Goal: Check status: Check status

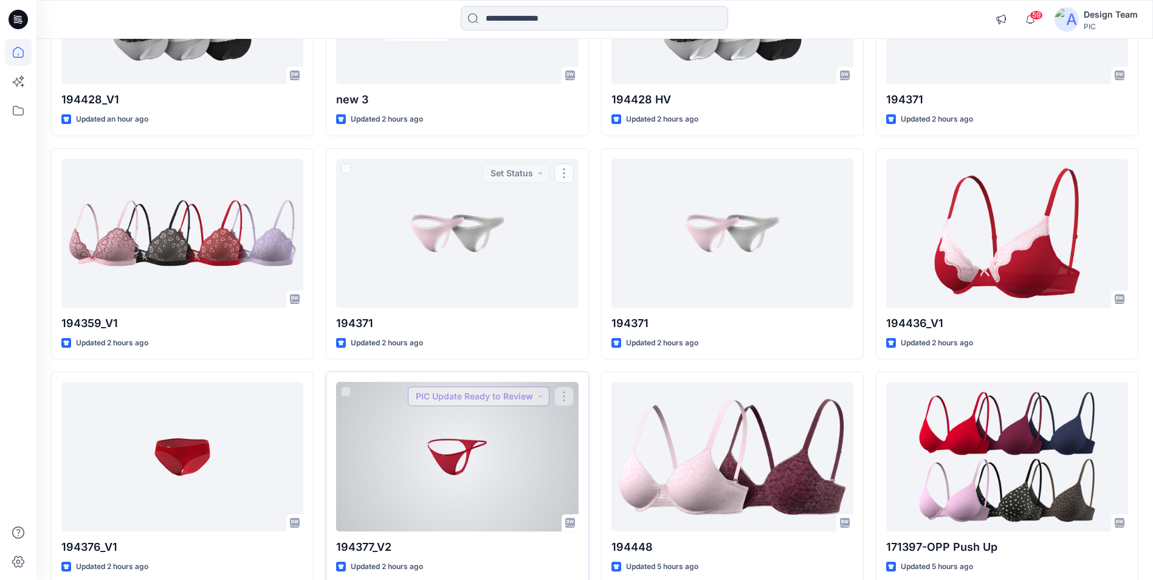
scroll to position [979, 0]
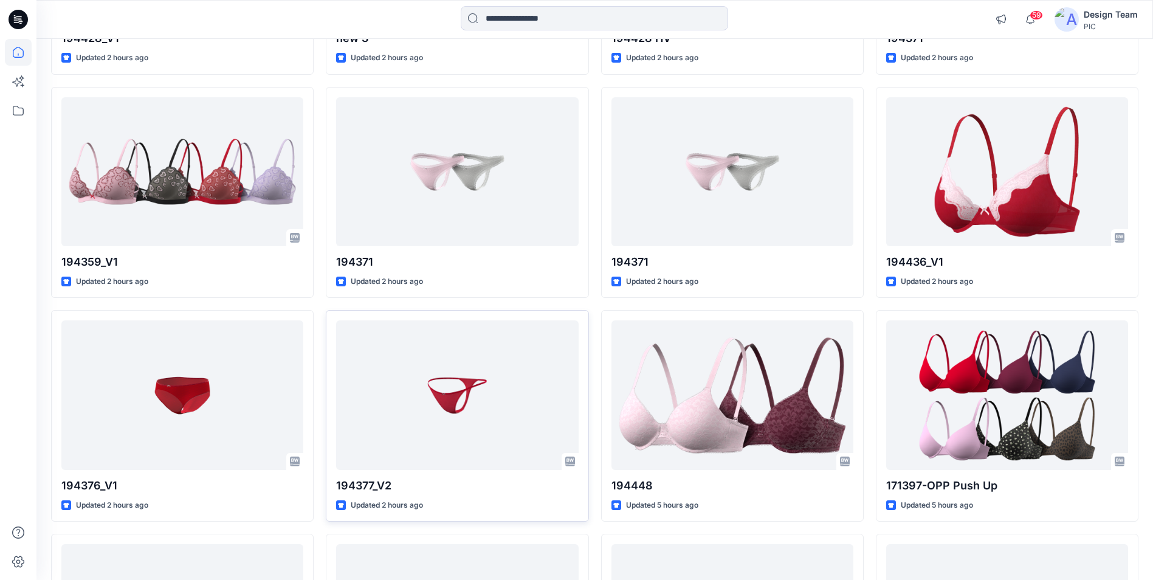
click at [540, 32] on div at bounding box center [594, 19] width 267 height 27
click at [533, 23] on input at bounding box center [594, 18] width 267 height 24
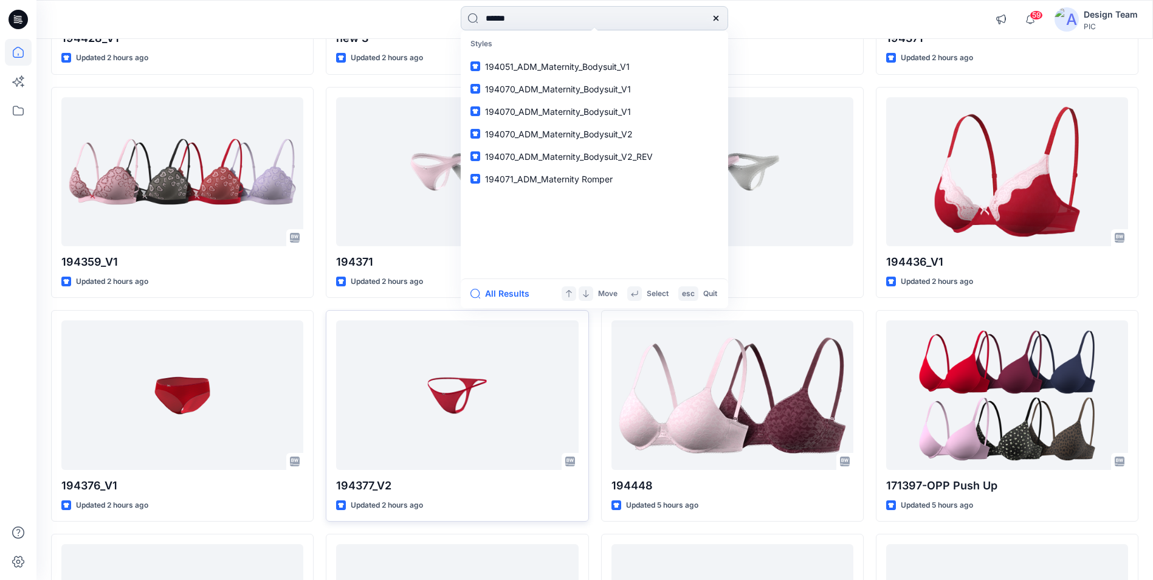
type input "******"
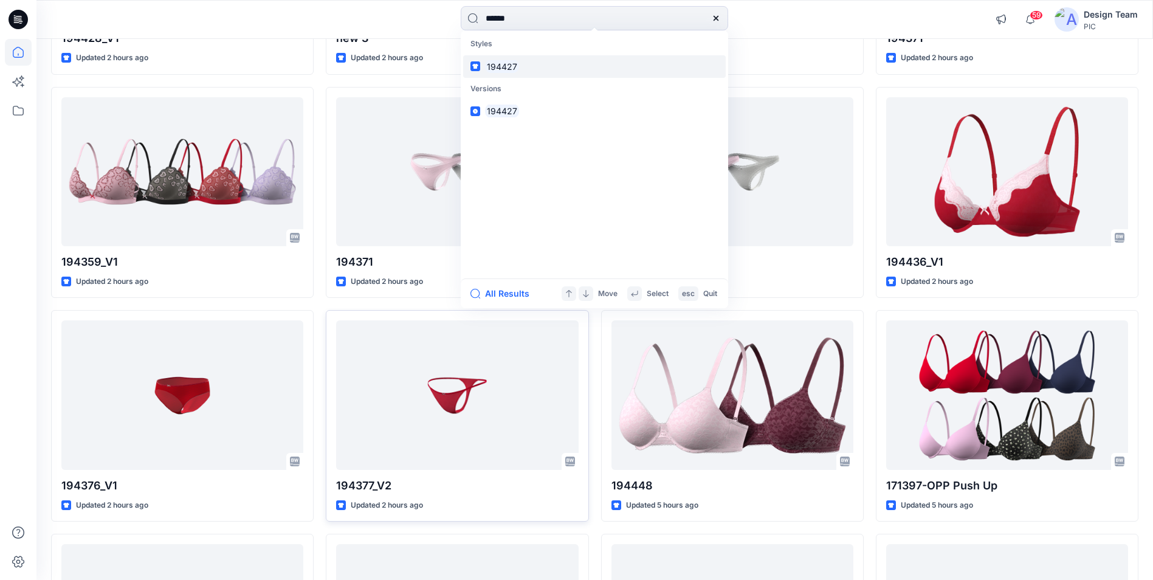
click at [505, 72] on mark "194427" at bounding box center [502, 67] width 34 height 14
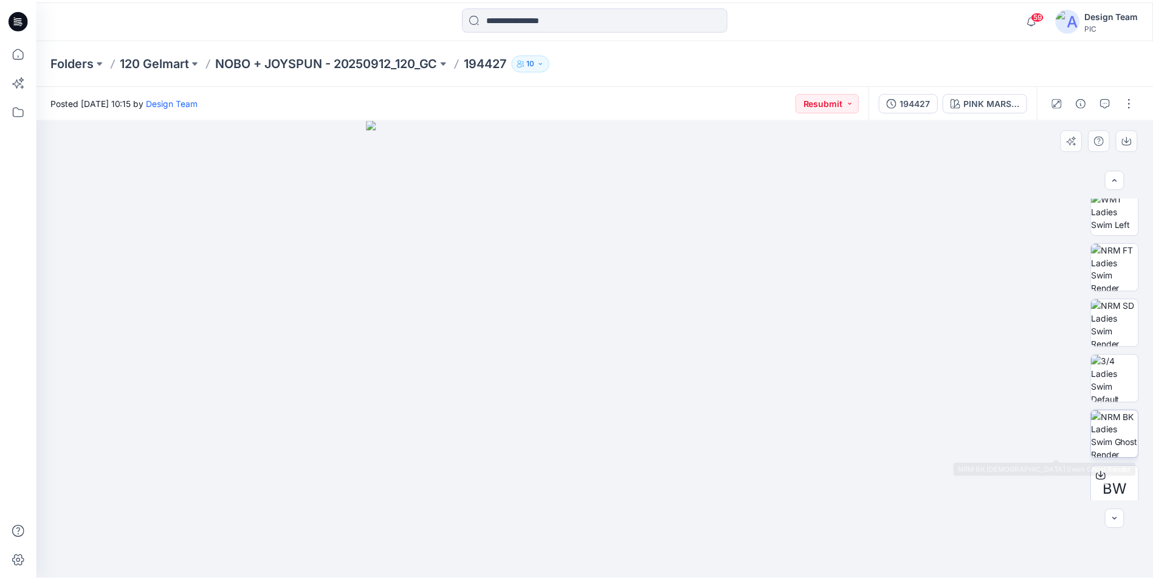
scroll to position [304, 0]
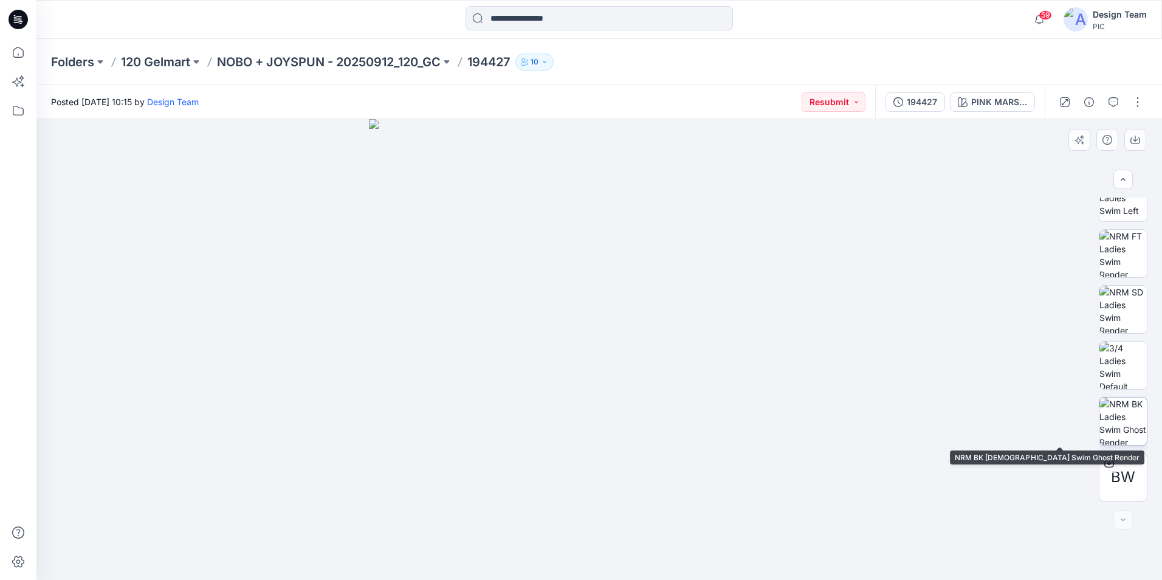
click at [1134, 424] on img at bounding box center [1123, 421] width 47 height 47
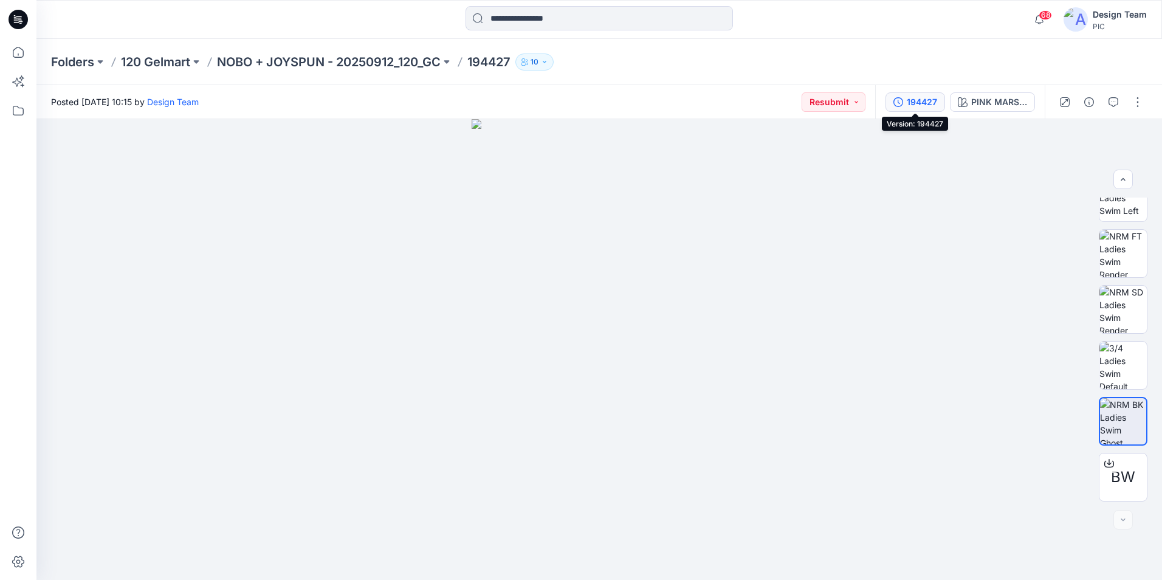
click at [914, 98] on div "194427" at bounding box center [922, 101] width 30 height 13
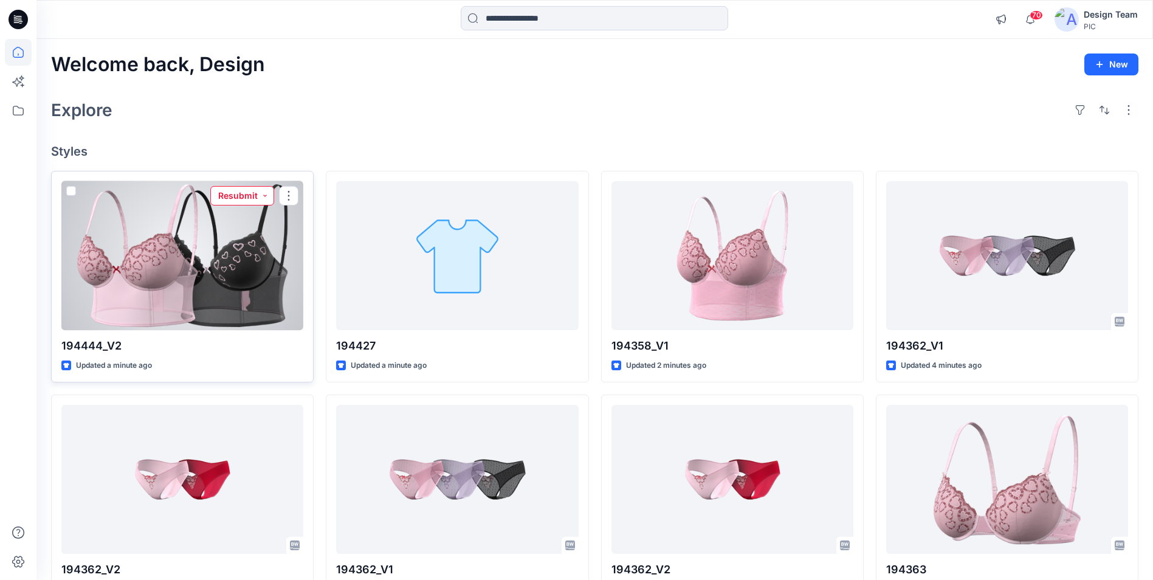
click at [249, 196] on button "Resubmit" at bounding box center [242, 195] width 64 height 19
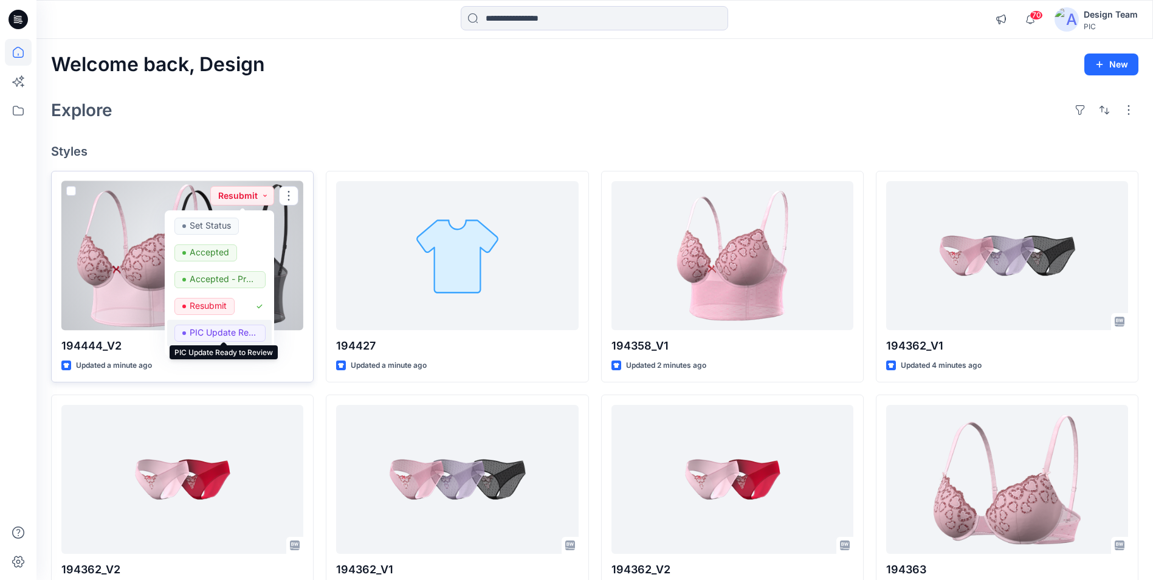
click at [219, 333] on p "PIC Update Ready to Review" at bounding box center [224, 333] width 68 height 16
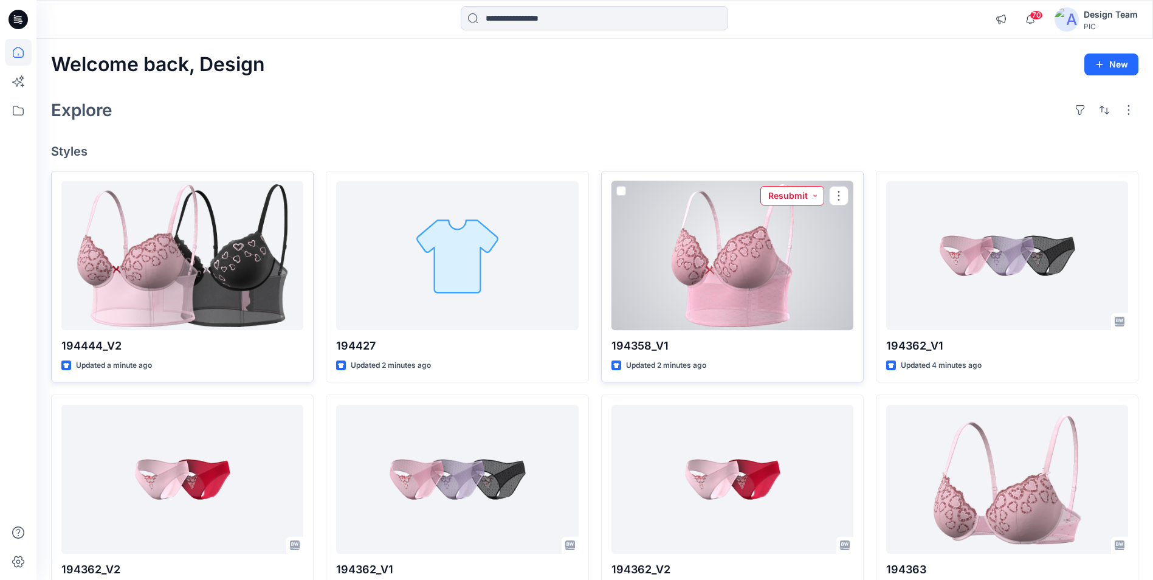
click at [788, 197] on button "Resubmit" at bounding box center [792, 195] width 64 height 19
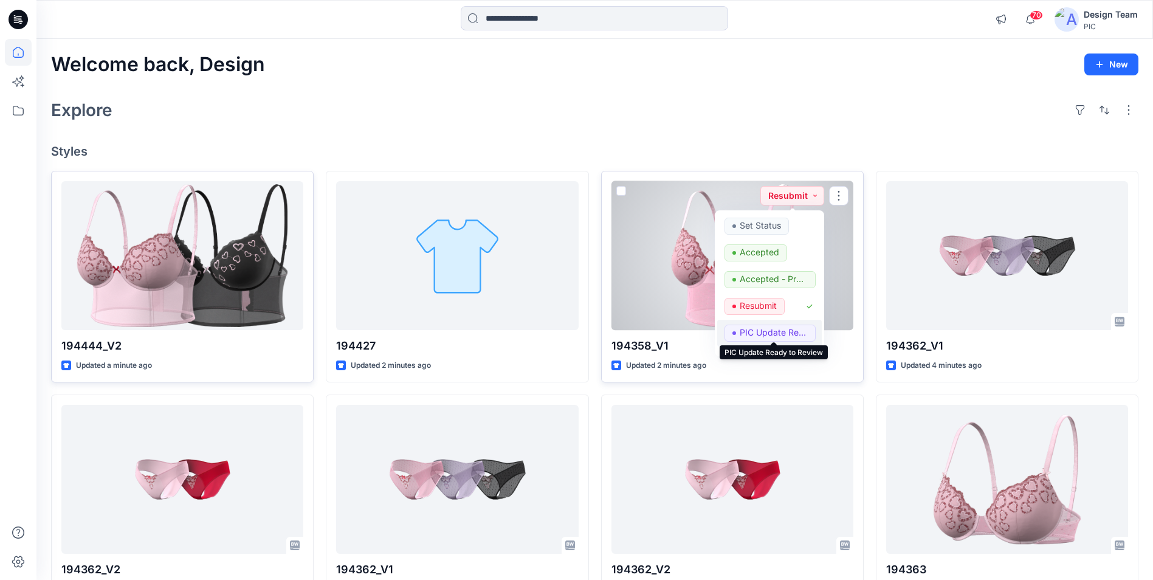
click at [757, 331] on p "PIC Update Ready to Review" at bounding box center [774, 333] width 68 height 16
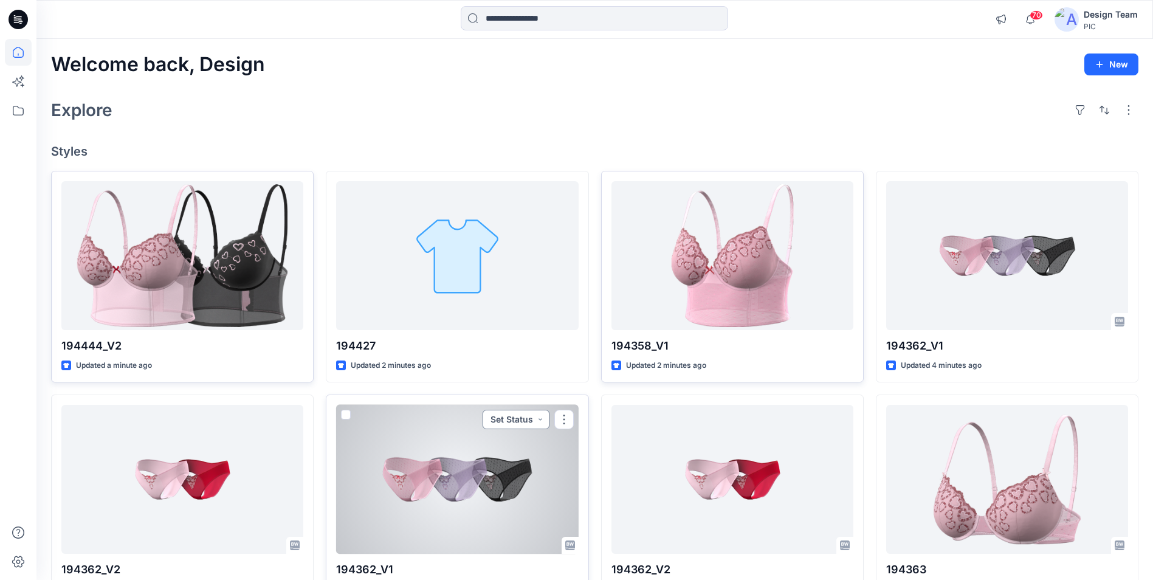
click at [508, 422] on button "Set Status" at bounding box center [516, 419] width 67 height 19
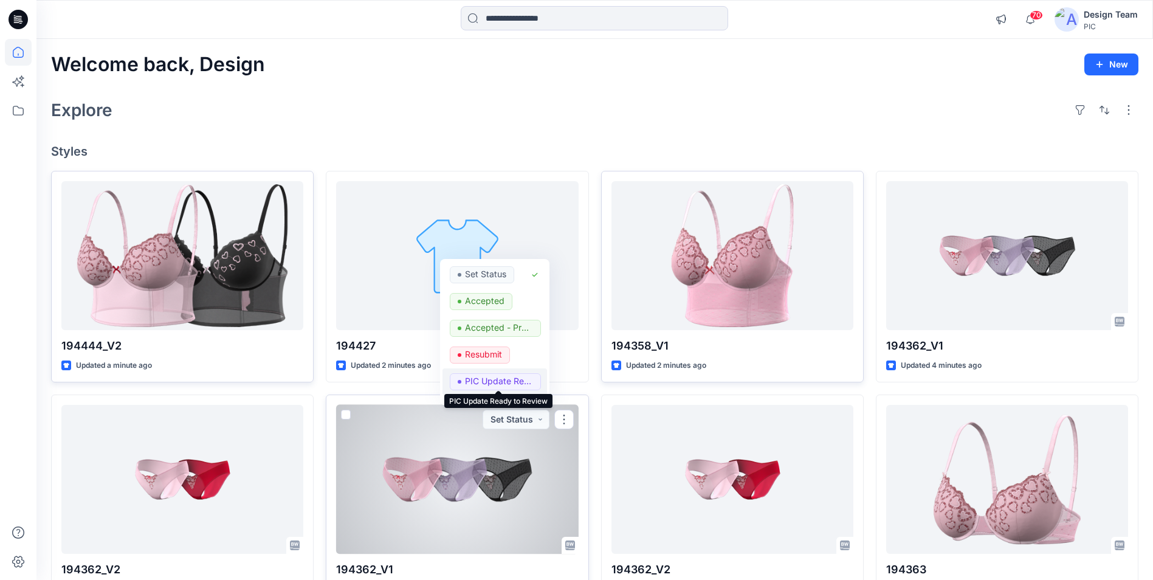
click at [481, 383] on p "PIC Update Ready to Review" at bounding box center [499, 381] width 68 height 16
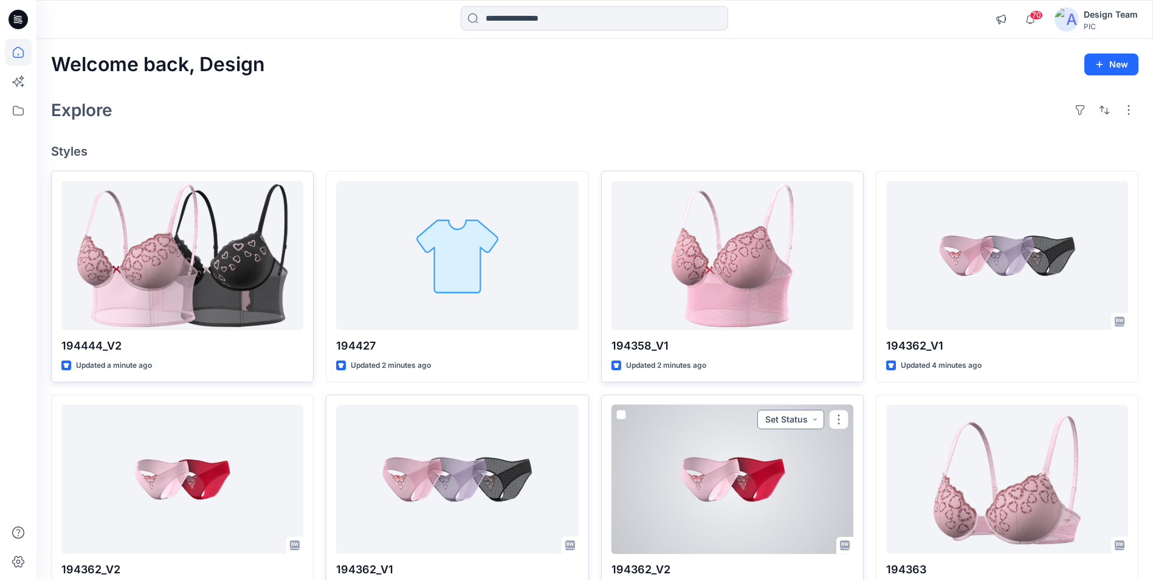
click at [784, 422] on button "Set Status" at bounding box center [790, 419] width 67 height 19
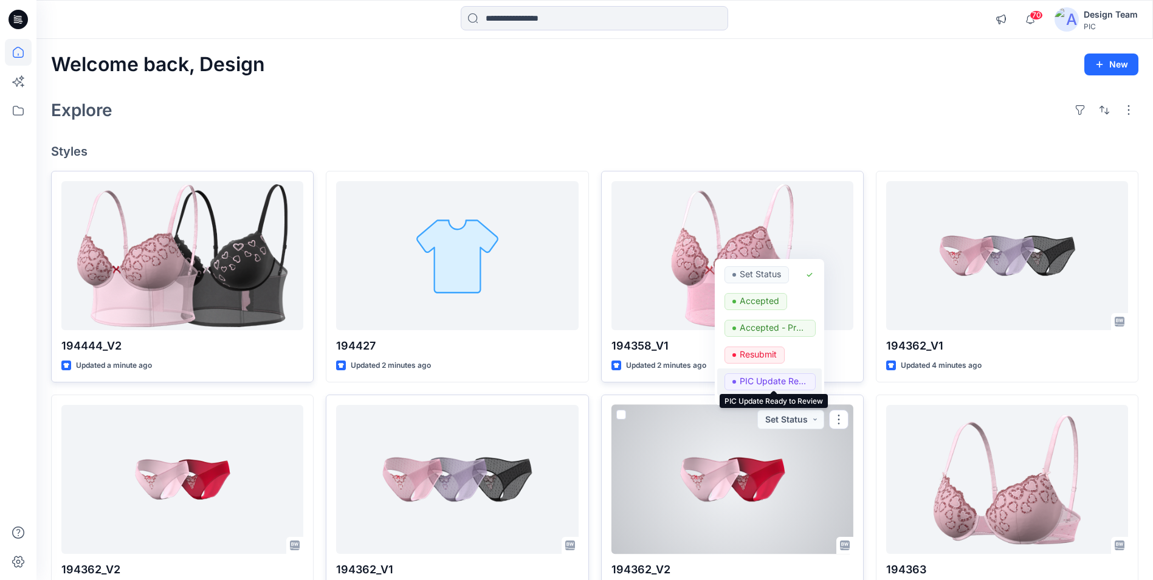
drag, startPoint x: 750, startPoint y: 379, endPoint x: 818, endPoint y: 401, distance: 70.9
click at [750, 381] on p "PIC Update Ready to Review" at bounding box center [774, 381] width 68 height 16
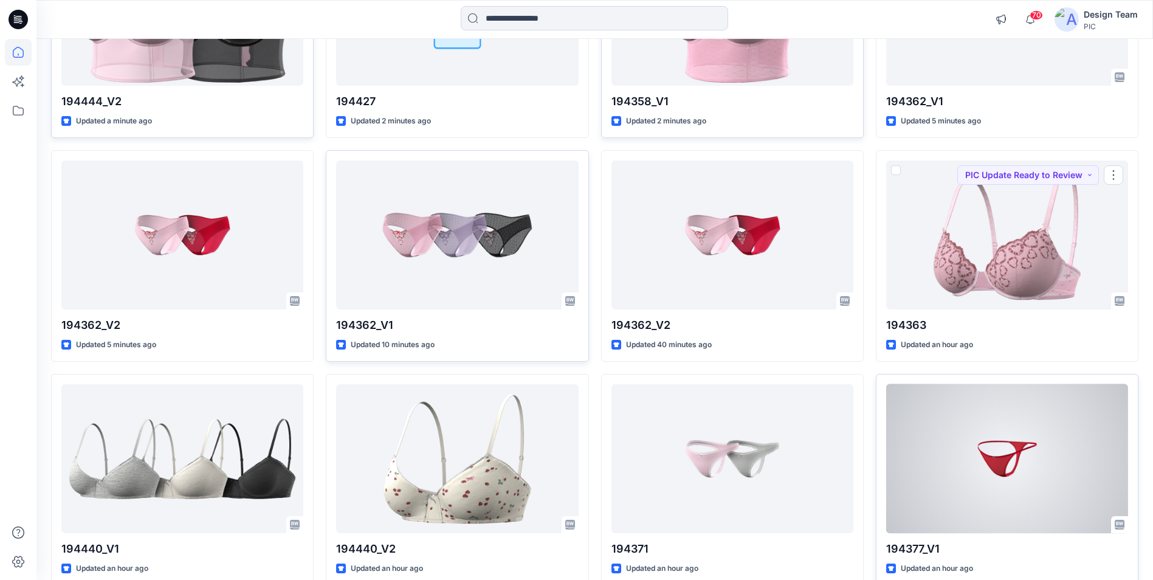
scroll to position [304, 0]
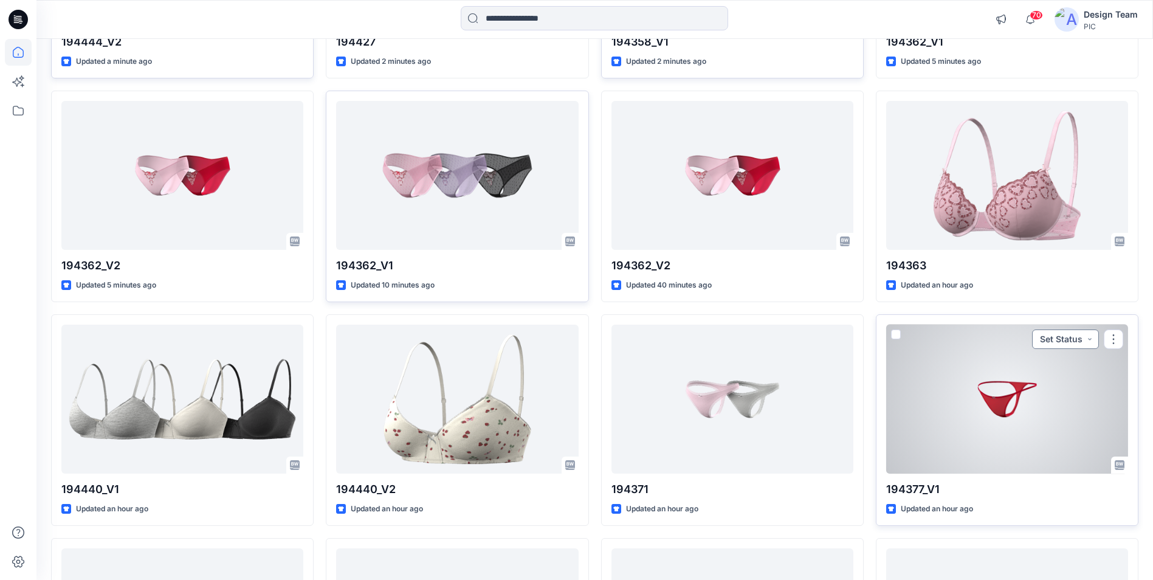
click at [1069, 344] on button "Set Status" at bounding box center [1065, 338] width 67 height 19
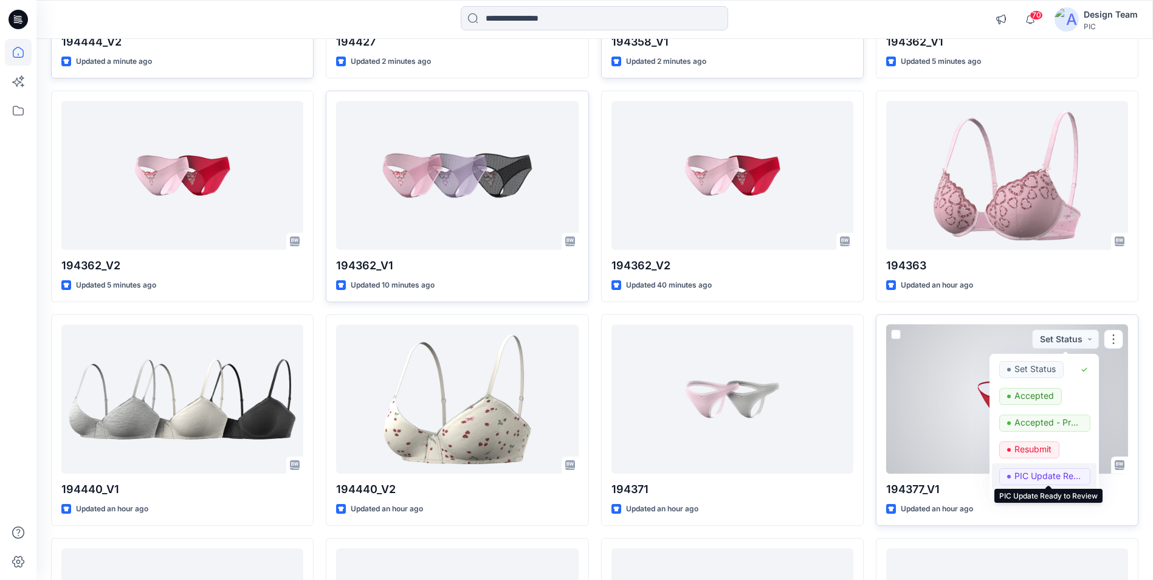
click at [1024, 476] on p "PIC Update Ready to Review" at bounding box center [1049, 476] width 68 height 16
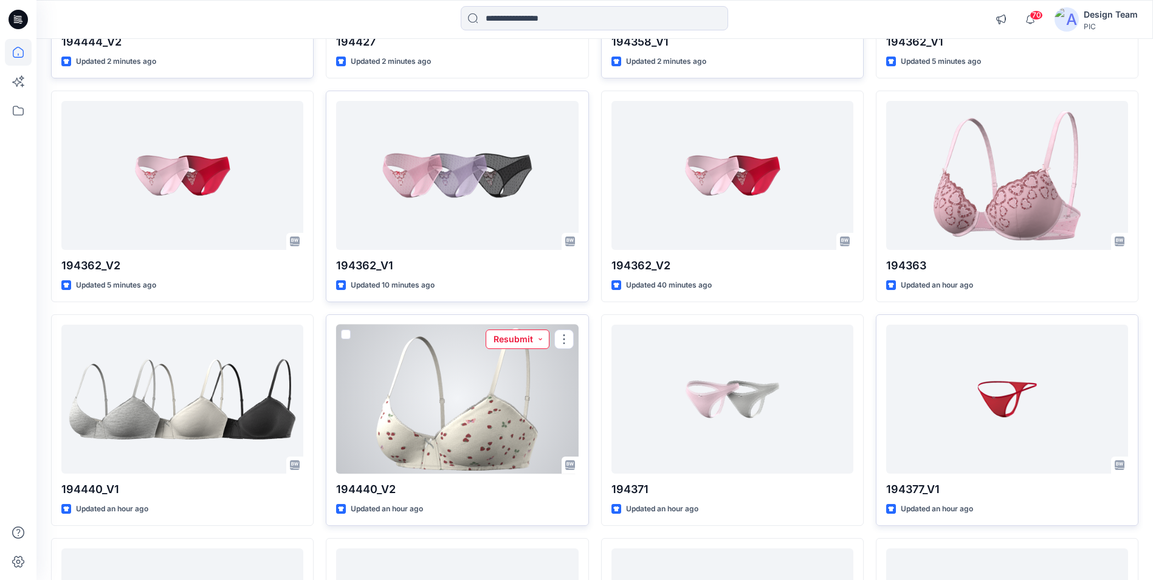
click at [520, 341] on button "Resubmit" at bounding box center [518, 338] width 64 height 19
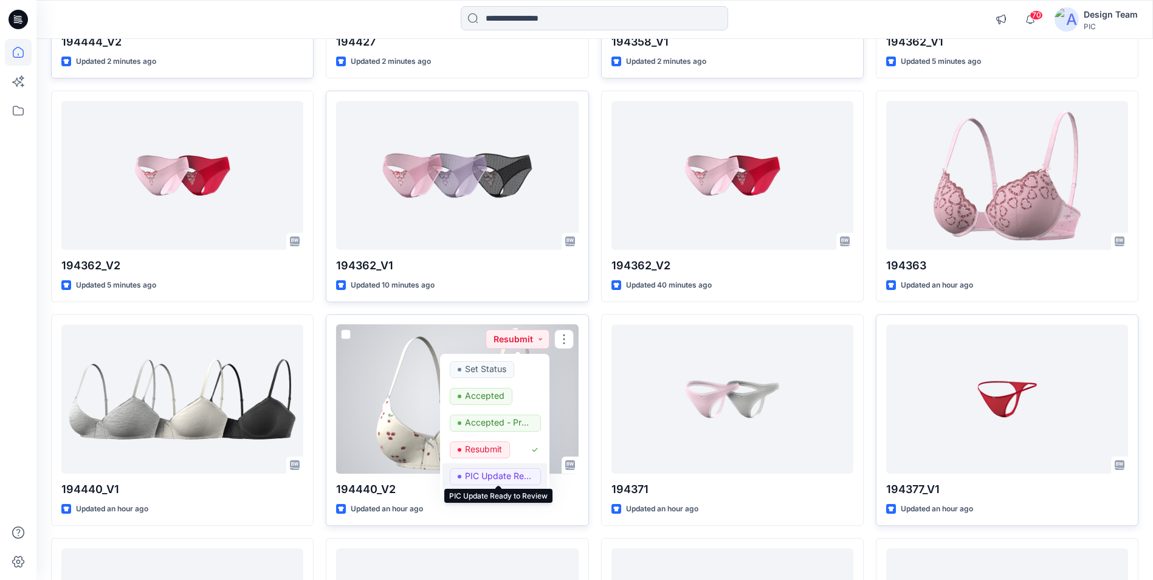
click at [477, 477] on p "PIC Update Ready to Review" at bounding box center [499, 476] width 68 height 16
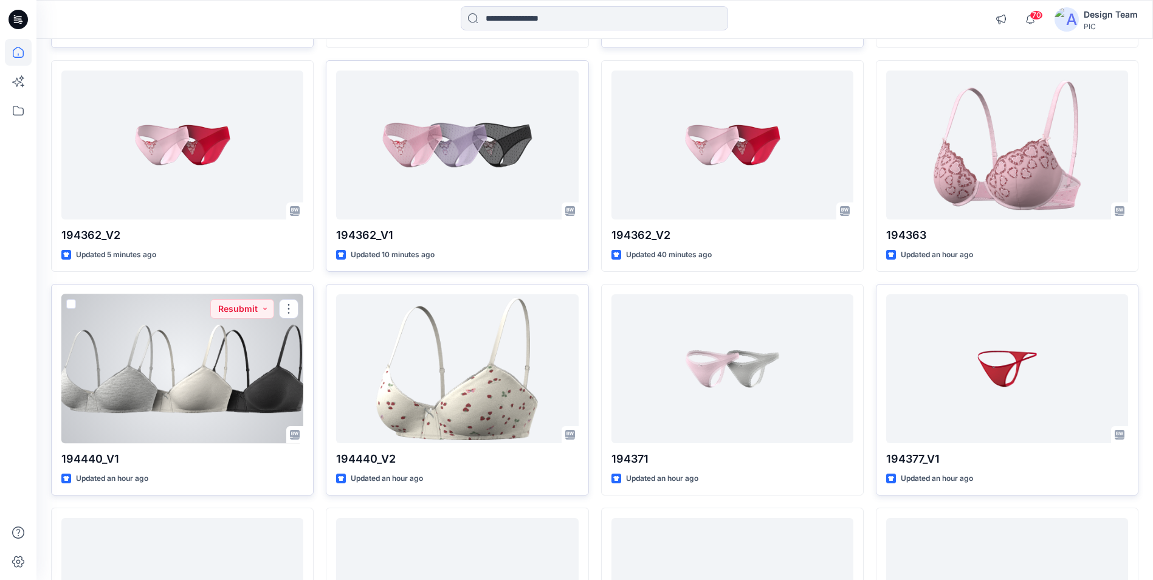
scroll to position [365, 0]
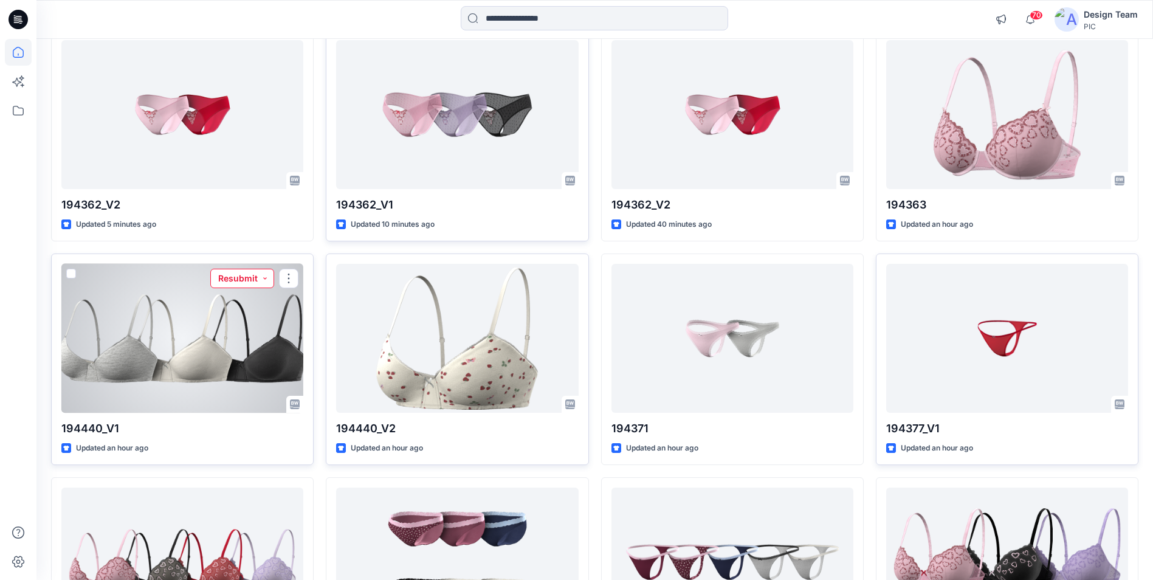
click at [244, 282] on button "Resubmit" at bounding box center [242, 278] width 64 height 19
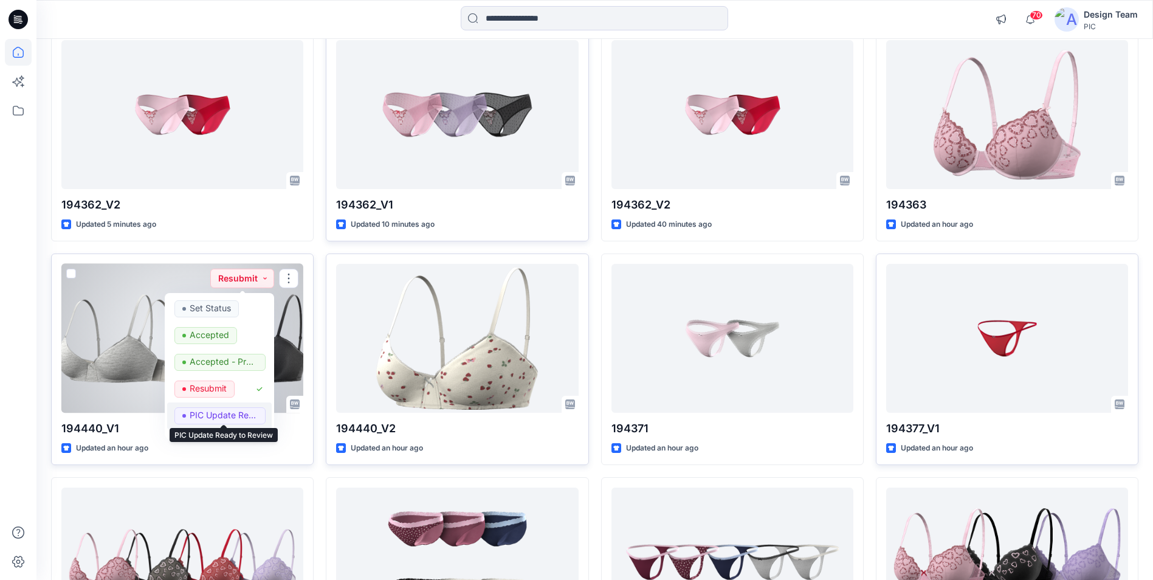
click at [221, 416] on p "PIC Update Ready to Review" at bounding box center [224, 415] width 68 height 16
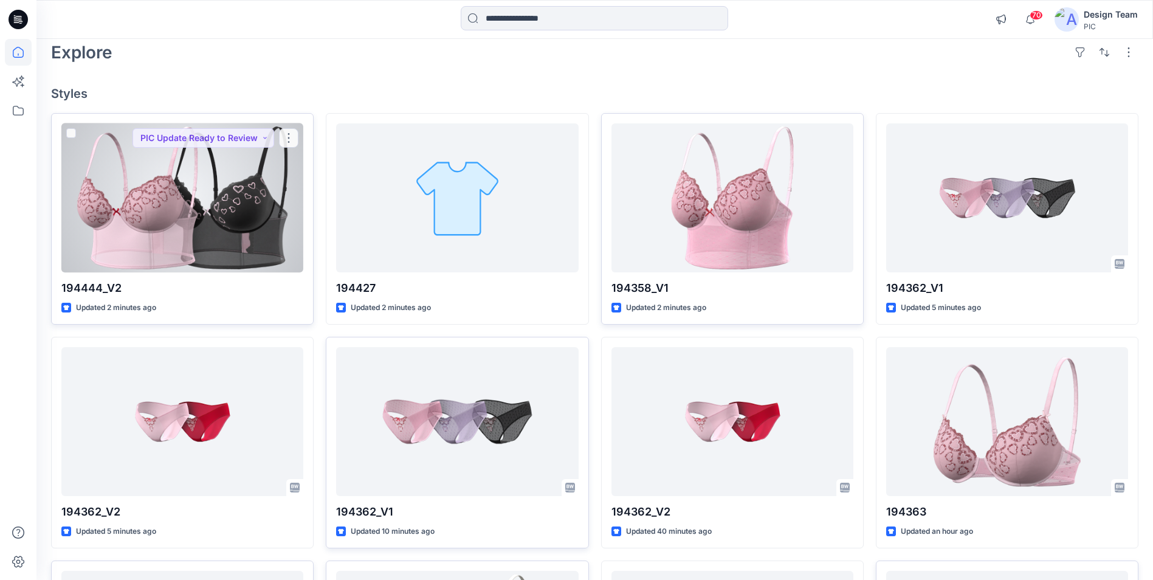
scroll to position [0, 0]
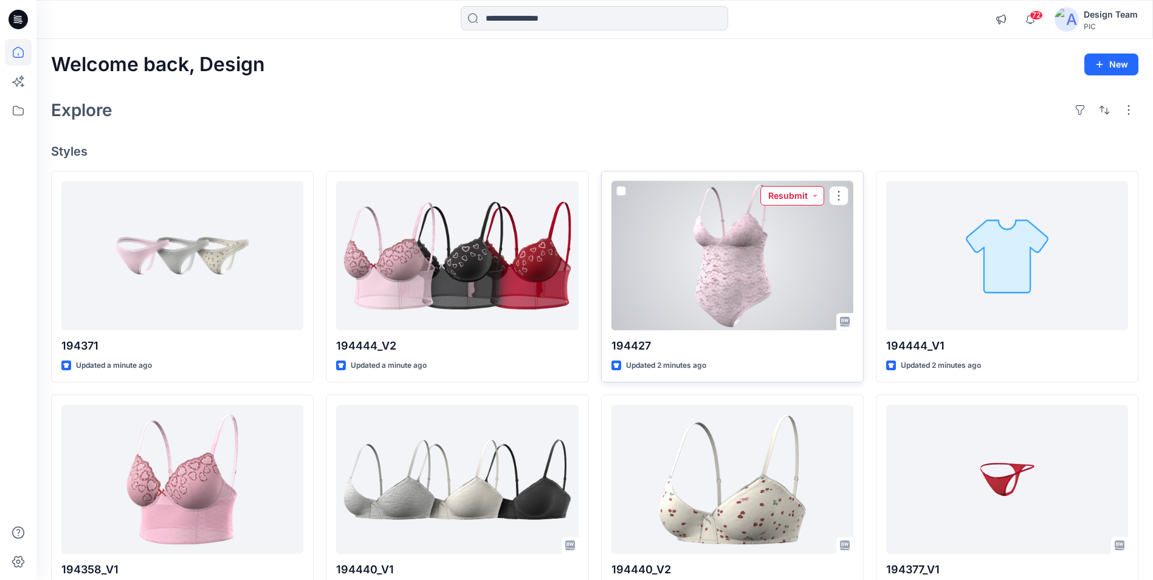
click at [782, 198] on button "Resubmit" at bounding box center [792, 195] width 64 height 19
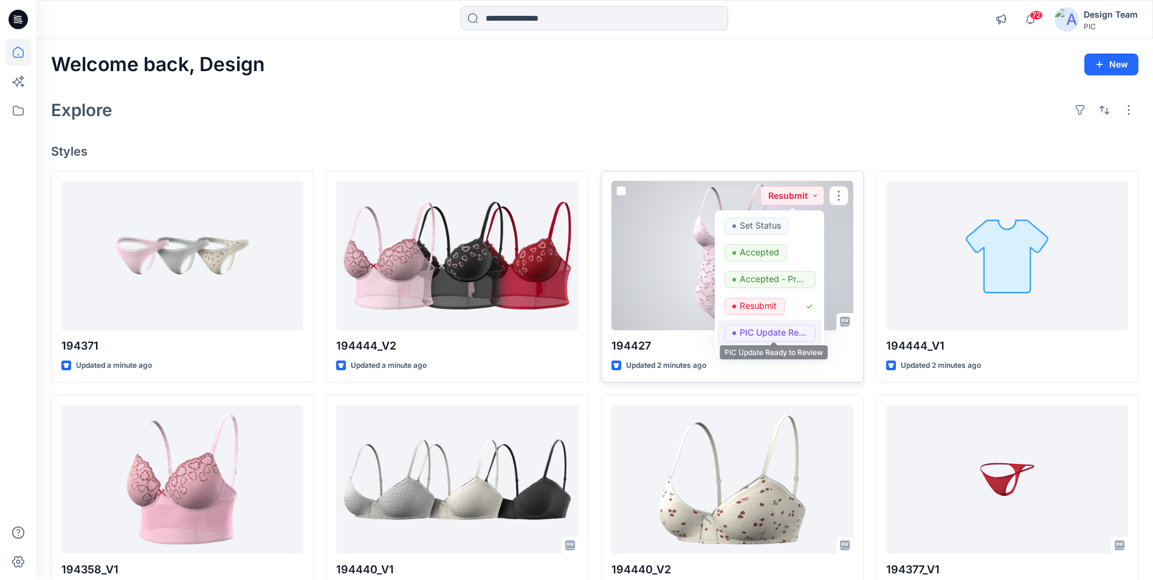
click at [746, 333] on p "PIC Update Ready to Review" at bounding box center [774, 333] width 68 height 16
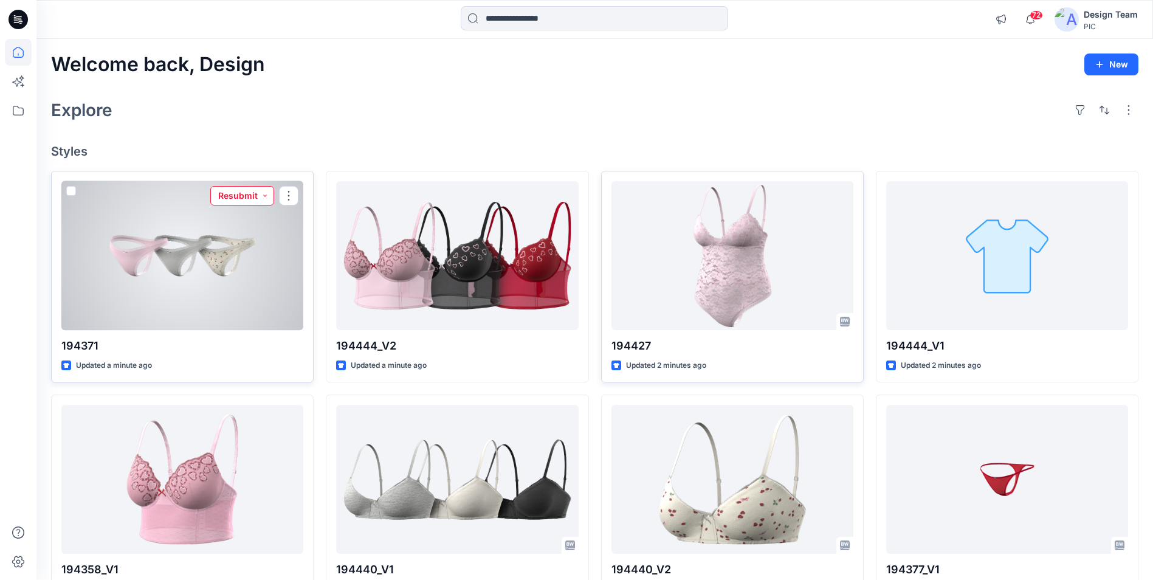
click at [244, 200] on button "Resubmit" at bounding box center [242, 195] width 64 height 19
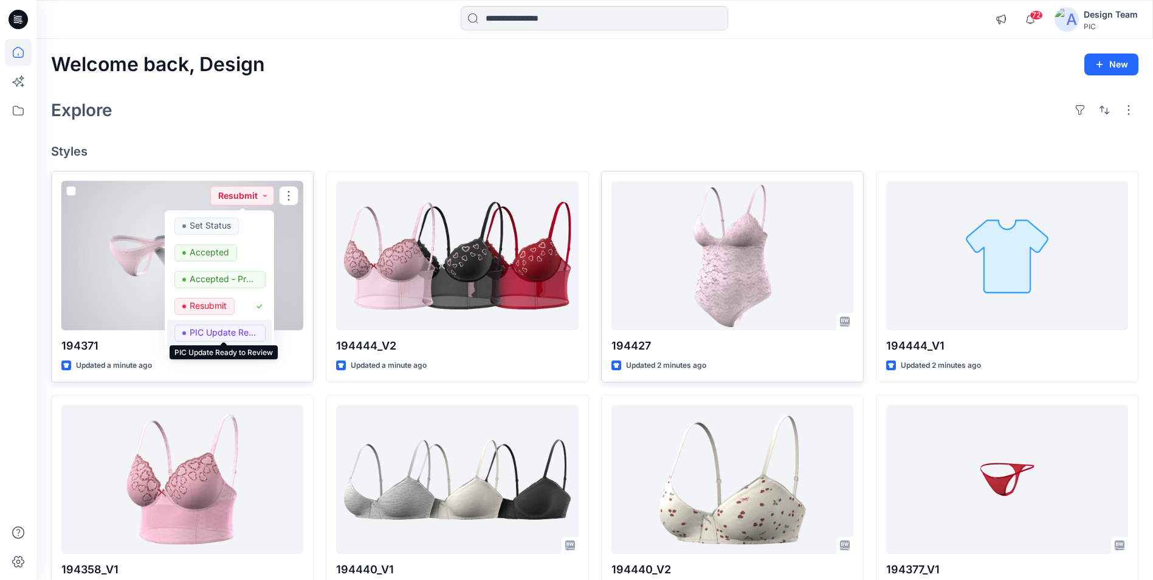
click at [209, 333] on p "PIC Update Ready to Review" at bounding box center [224, 333] width 68 height 16
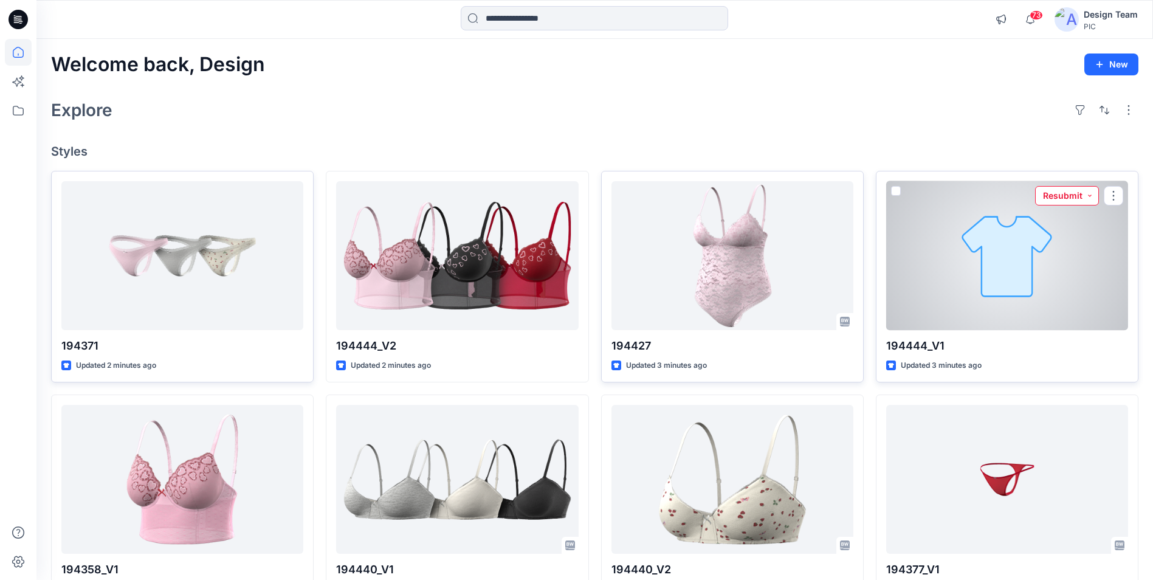
click at [1066, 194] on button "Resubmit" at bounding box center [1067, 195] width 64 height 19
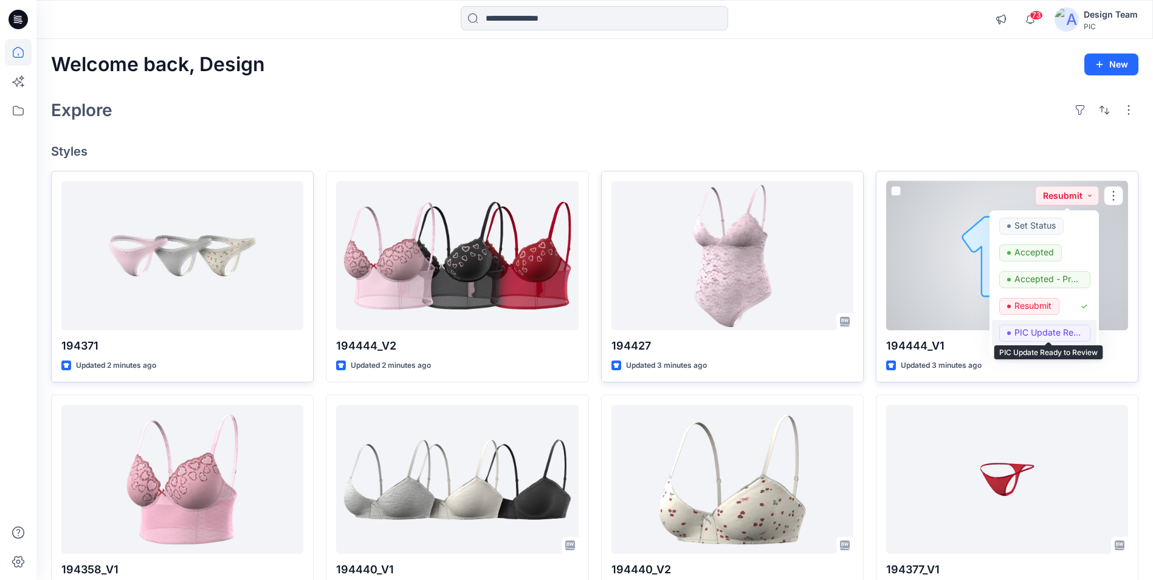
click at [1019, 327] on p "PIC Update Ready to Review" at bounding box center [1049, 333] width 68 height 16
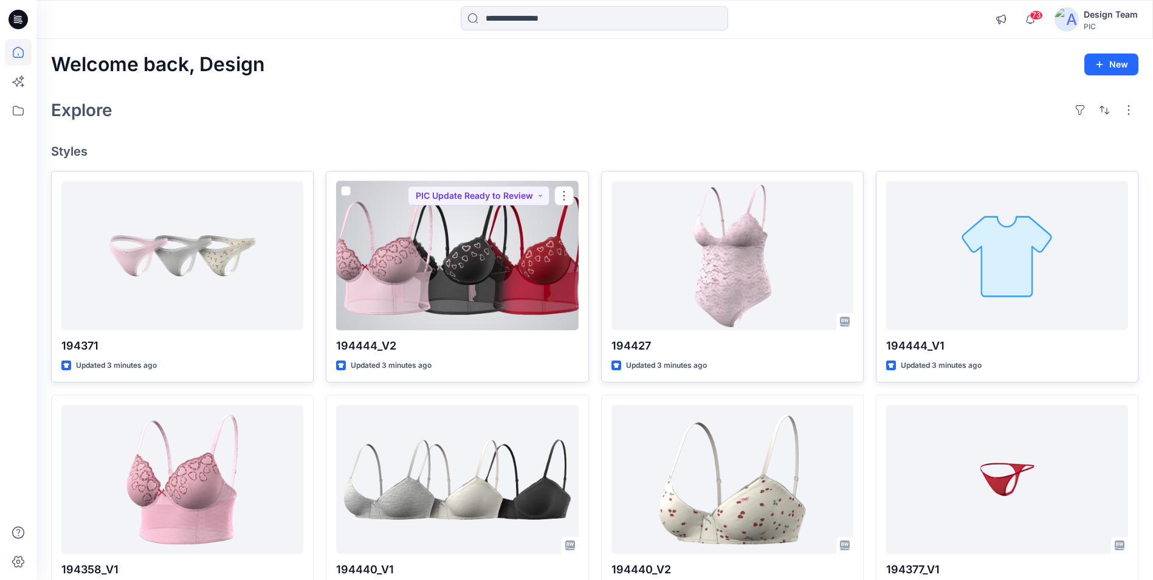
click at [464, 299] on div at bounding box center [457, 255] width 242 height 149
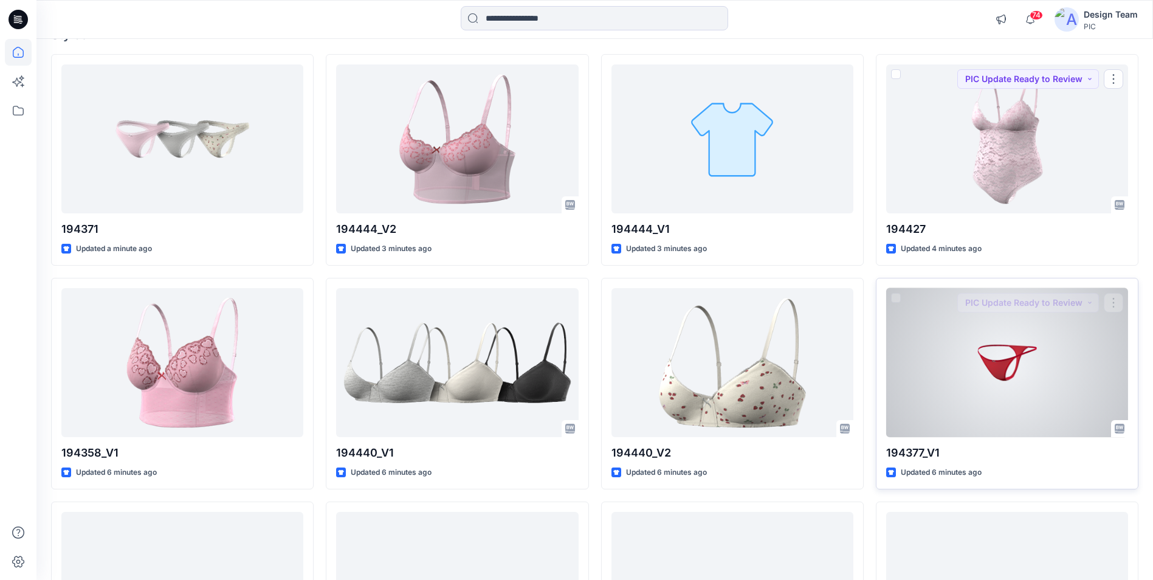
scroll to position [122, 0]
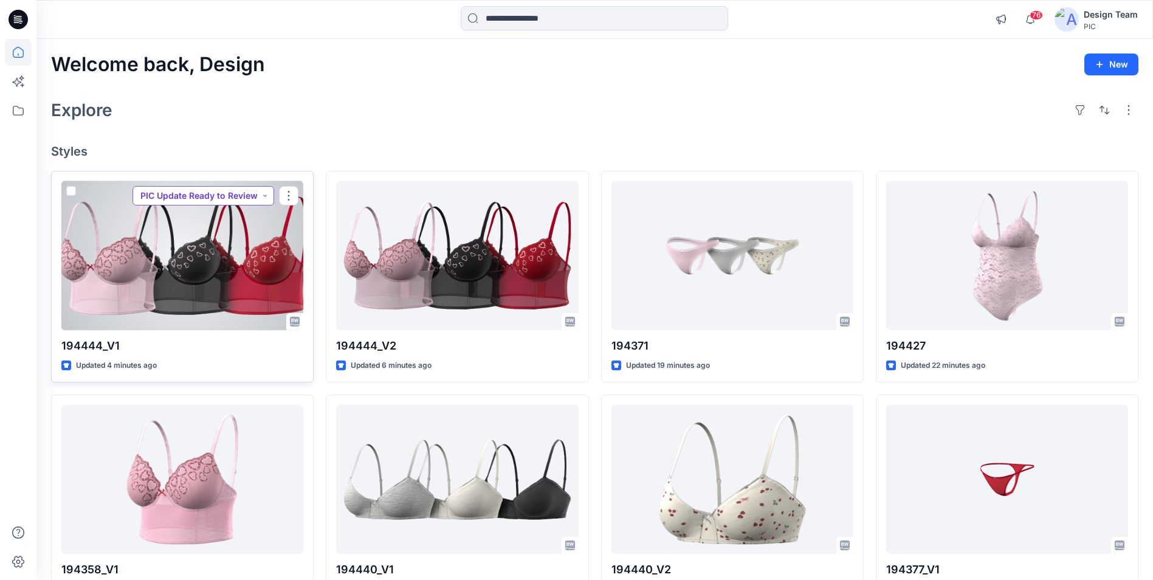
click at [237, 195] on button "PIC Update Ready to Review" at bounding box center [204, 195] width 142 height 19
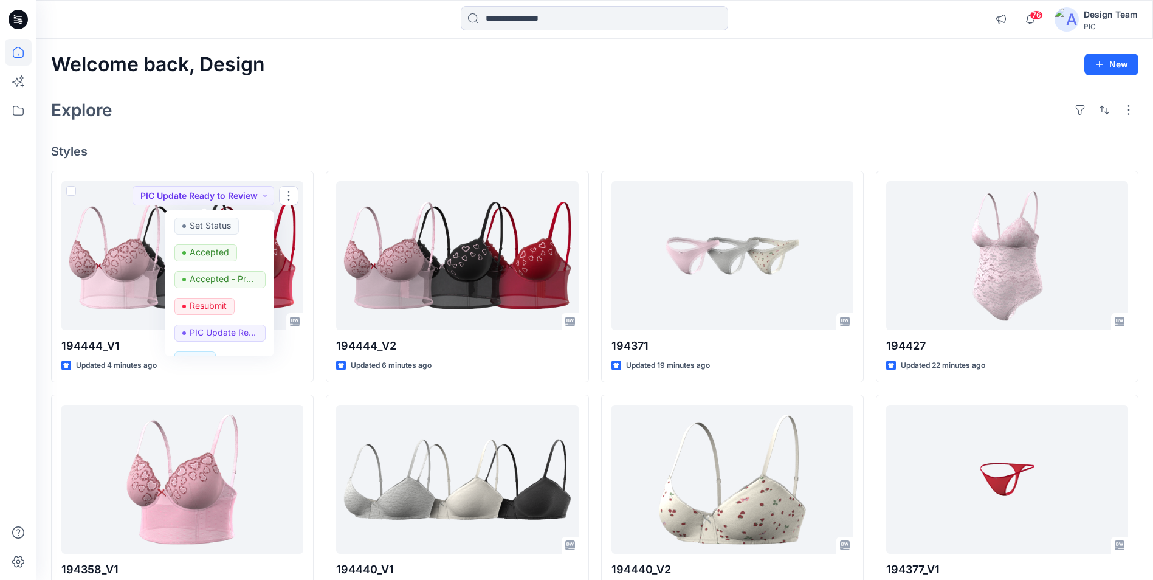
click at [346, 134] on div "Welcome back, Design New Explore Styles 194444_V1 Updated 4 minutes ago PIC Upd…" at bounding box center [594, 463] width 1117 height 849
